Goal: Information Seeking & Learning: Check status

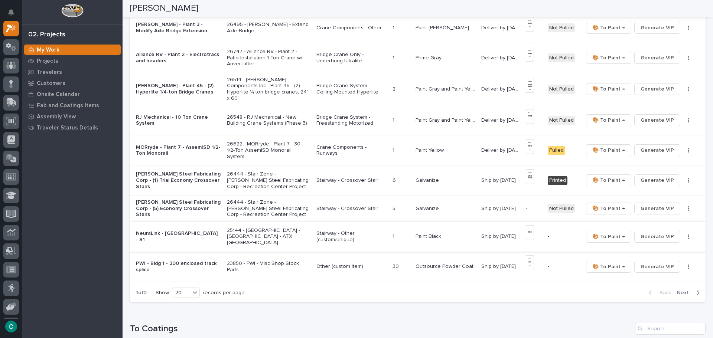
scroll to position [409, 0]
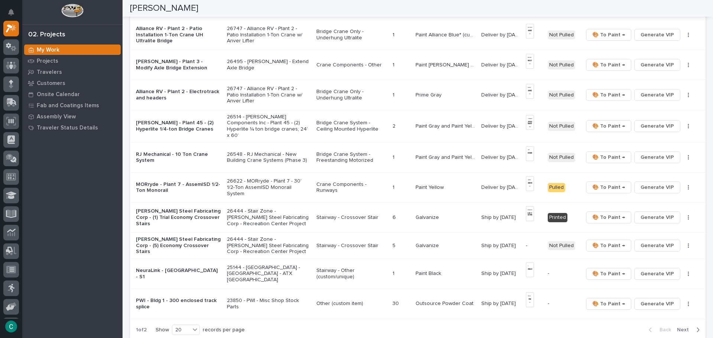
click at [160, 125] on p "[PERSON_NAME] - Plant 45 - (2) Hyperlite 1/4-ton Bridge Cranes" at bounding box center [178, 126] width 85 height 13
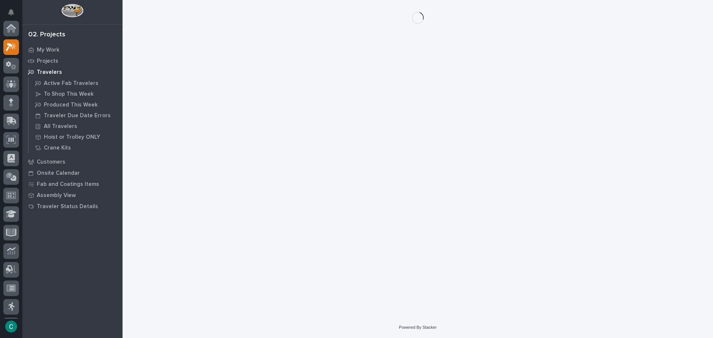
scroll to position [19, 0]
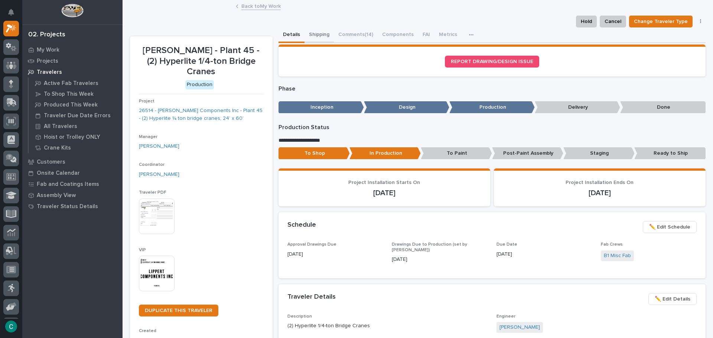
click at [319, 33] on button "Shipping" at bounding box center [319, 35] width 29 height 16
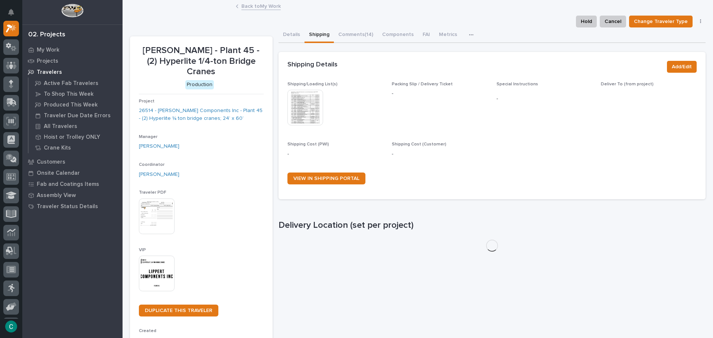
click at [302, 109] on img at bounding box center [305, 108] width 36 height 36
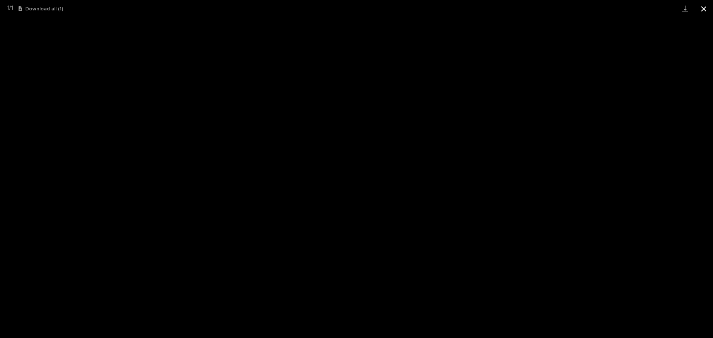
click at [703, 7] on button "Close gallery" at bounding box center [704, 8] width 19 height 17
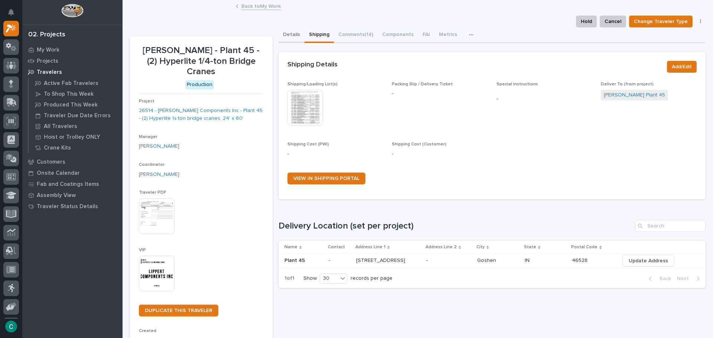
click at [288, 33] on button "Details" at bounding box center [292, 35] width 26 height 16
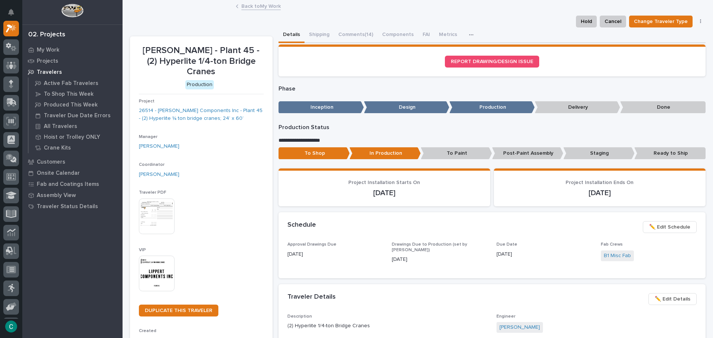
click at [257, 6] on link "Back to My Work" at bounding box center [260, 5] width 39 height 9
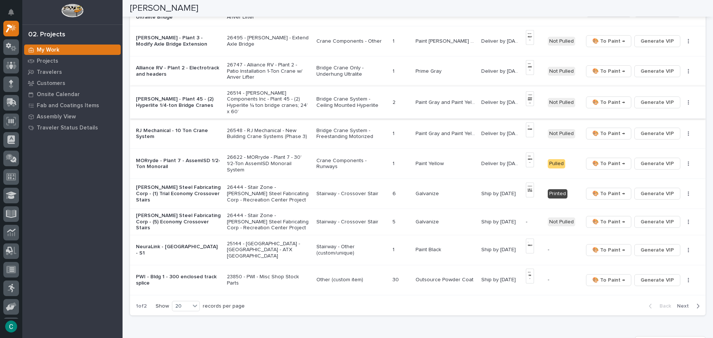
scroll to position [446, 0]
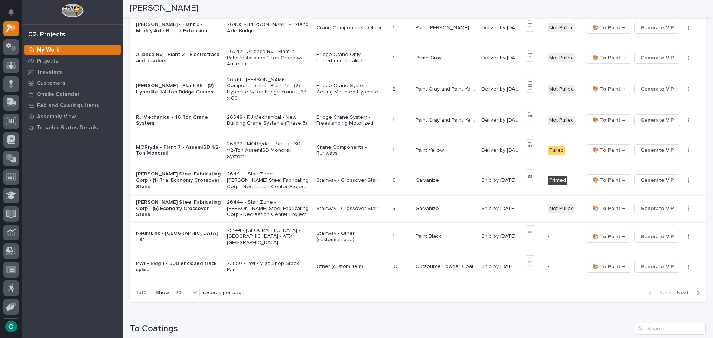
click at [636, 205] on button "Generate VIP" at bounding box center [657, 209] width 46 height 12
click at [344, 85] on p "Bridge Crane System - Ceiling Mounted Hyperlite" at bounding box center [351, 89] width 71 height 13
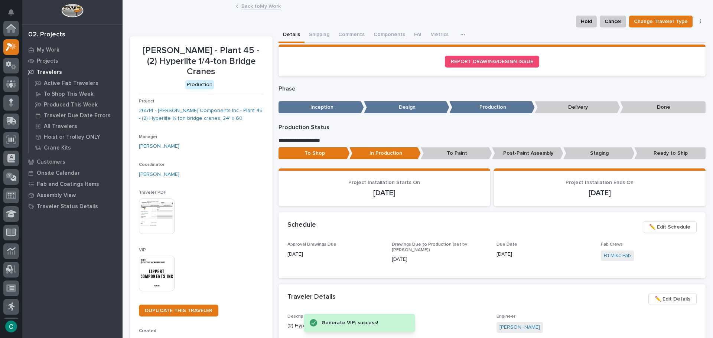
scroll to position [19, 0]
click at [315, 34] on button "Shipping" at bounding box center [319, 35] width 29 height 16
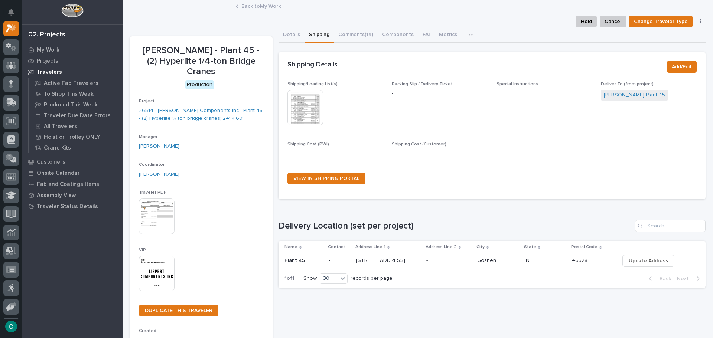
click at [316, 103] on img at bounding box center [305, 108] width 36 height 36
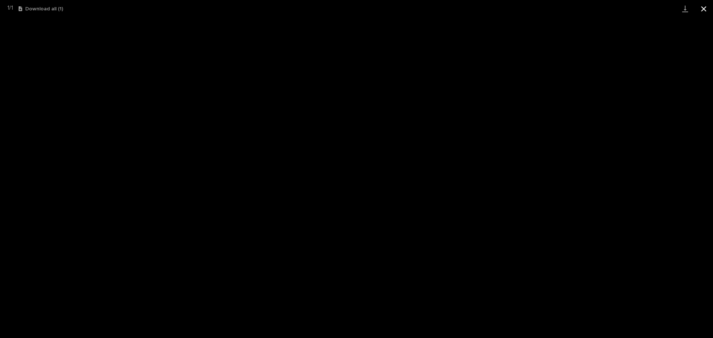
click at [706, 11] on button "Close gallery" at bounding box center [704, 8] width 19 height 17
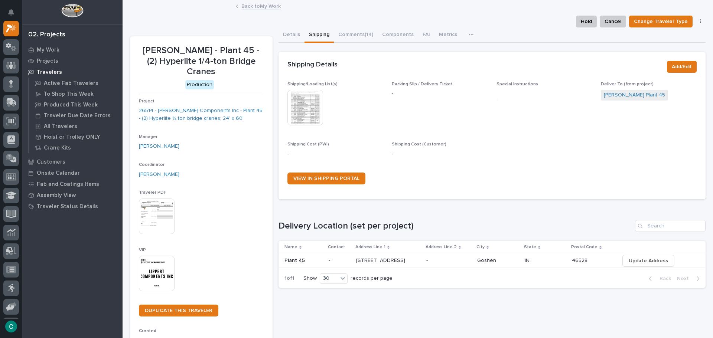
click at [270, 8] on link "Back to My Work" at bounding box center [260, 5] width 39 height 9
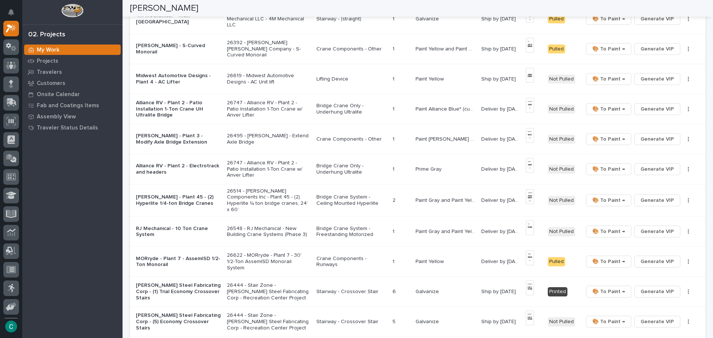
scroll to position [557, 0]
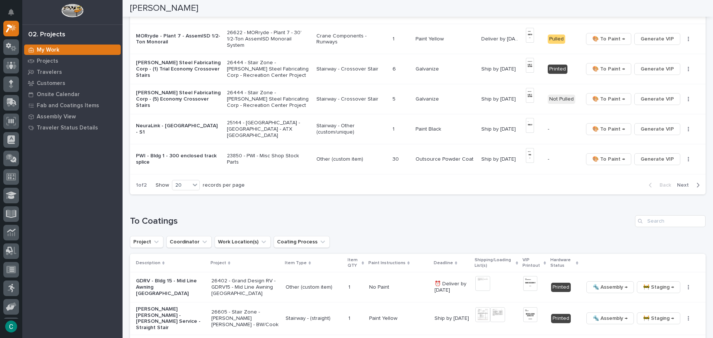
click at [682, 182] on span "Next" at bounding box center [685, 185] width 16 height 7
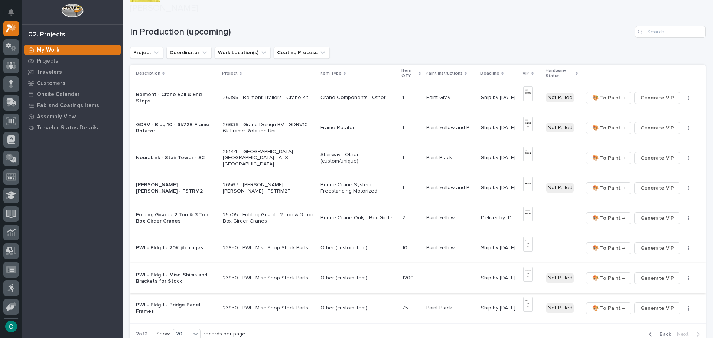
scroll to position [79, 0]
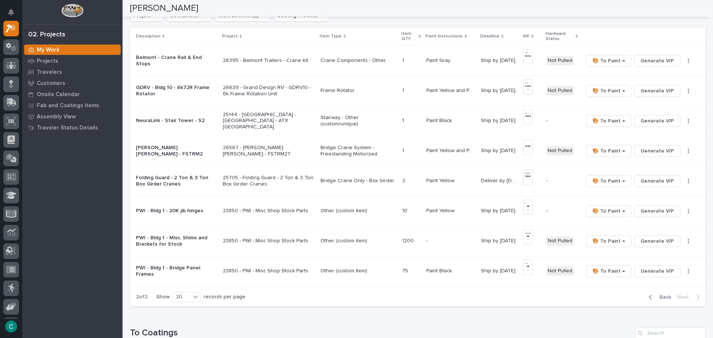
click at [655, 297] on span "Back" at bounding box center [663, 297] width 16 height 7
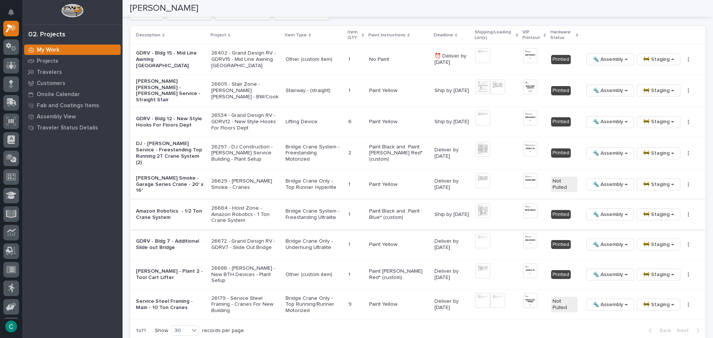
scroll to position [822, 0]
